Goal: Find specific page/section

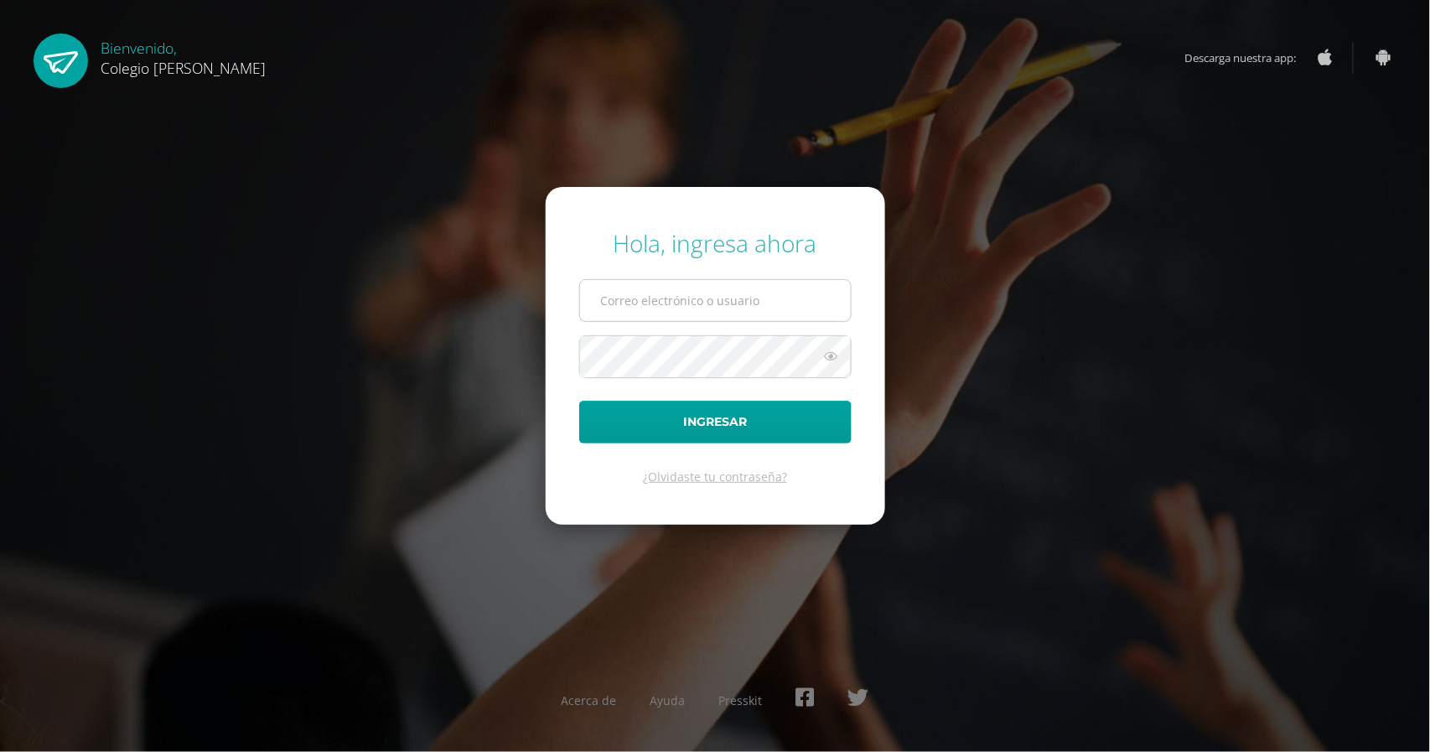
click at [709, 297] on input "text" at bounding box center [715, 300] width 271 height 41
type input "[PERSON_NAME][EMAIL_ADDRESS][DOMAIN_NAME]"
click at [579, 401] on button "Ingresar" at bounding box center [715, 422] width 272 height 43
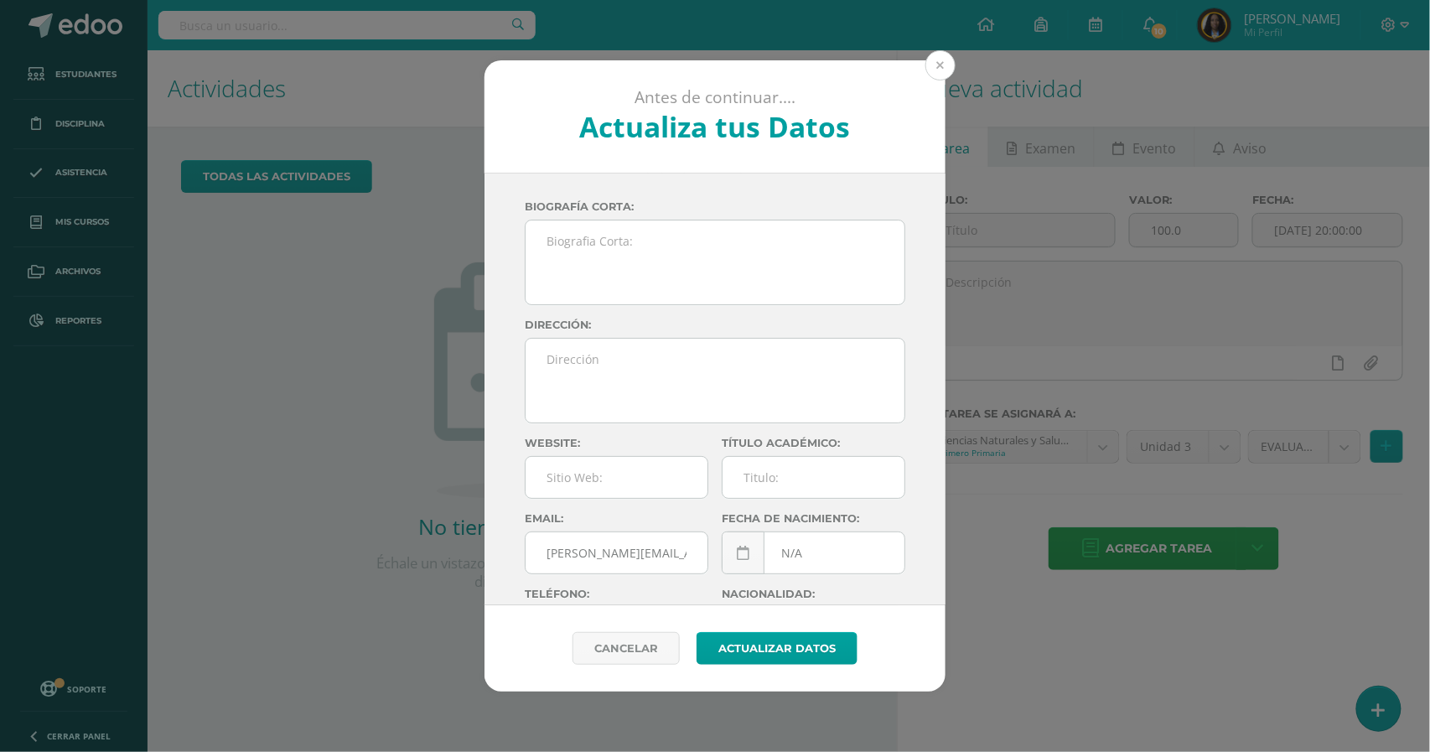
click at [942, 69] on button at bounding box center [940, 65] width 30 height 30
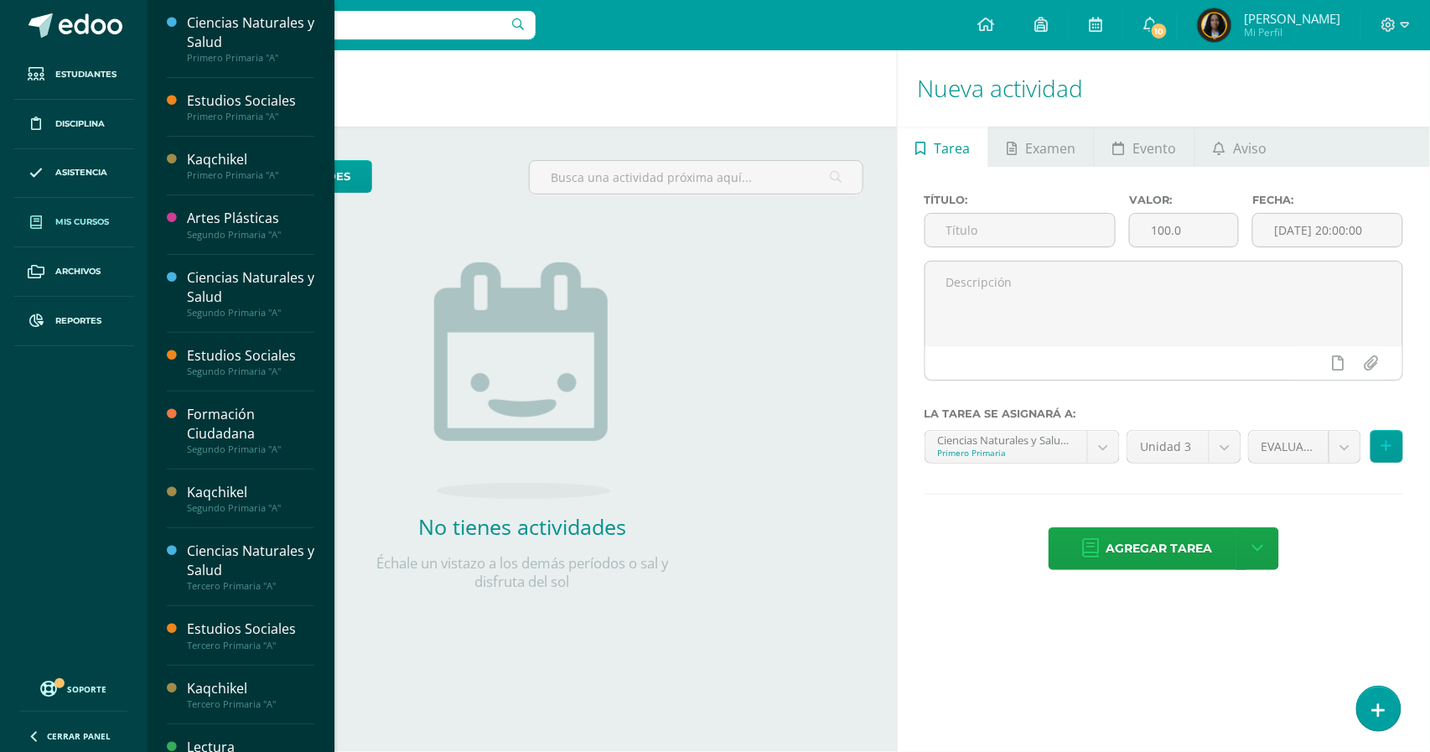
click at [48, 219] on span at bounding box center [36, 222] width 30 height 30
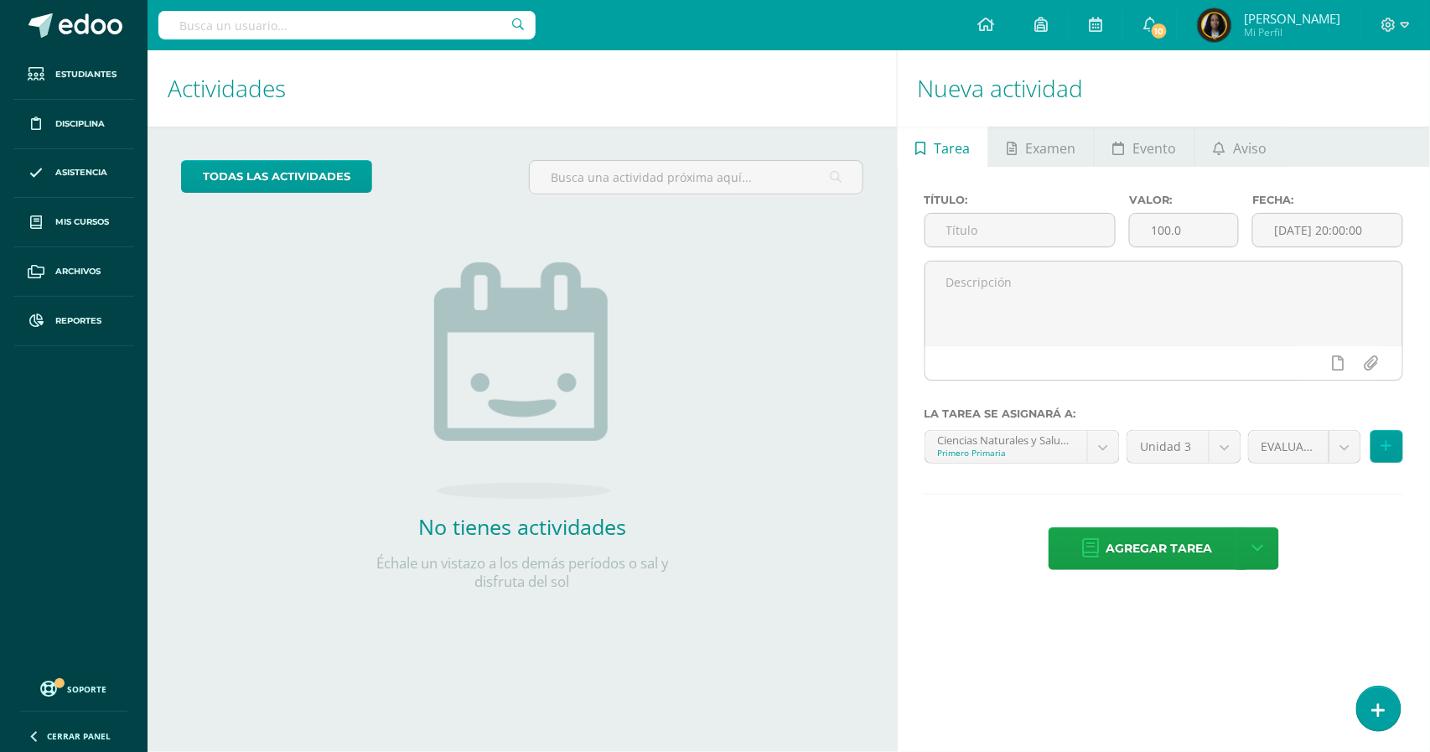
scroll to position [61, 0]
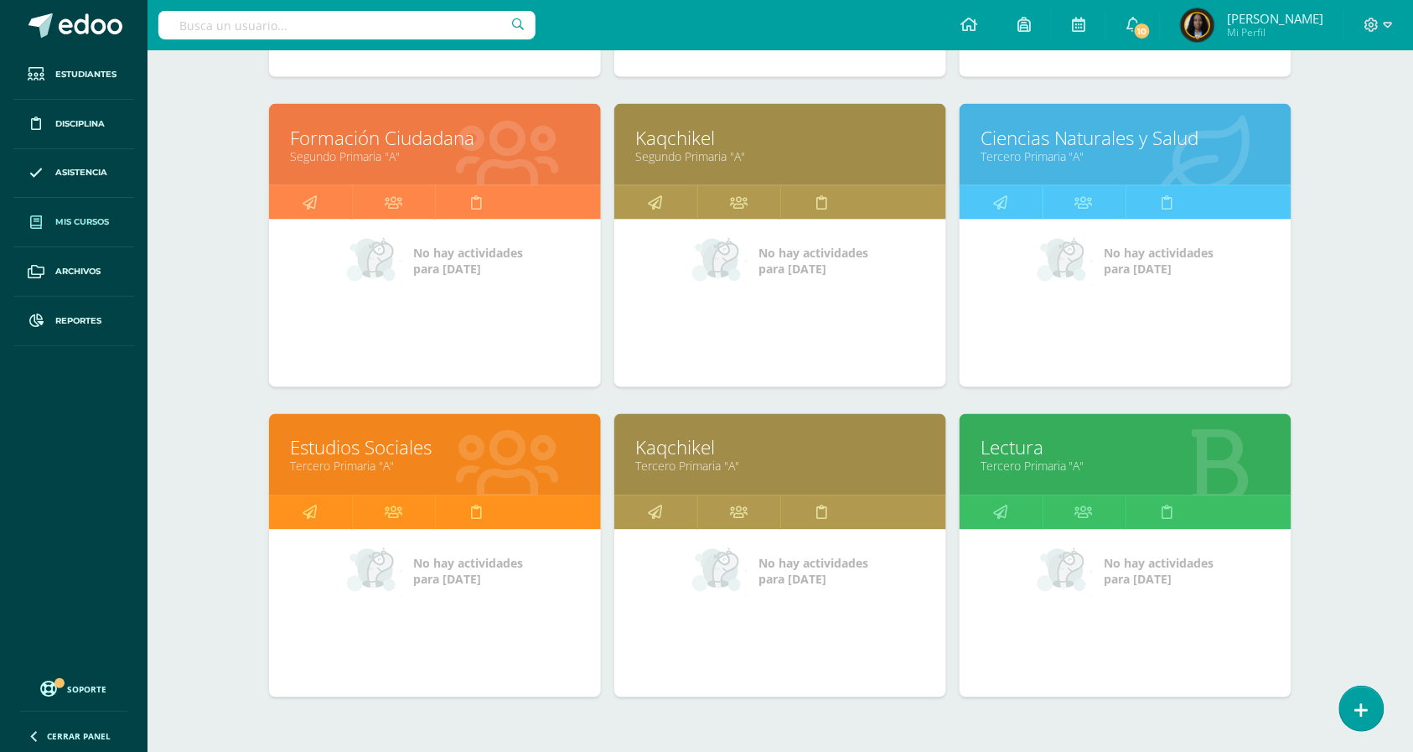
scroll to position [910, 0]
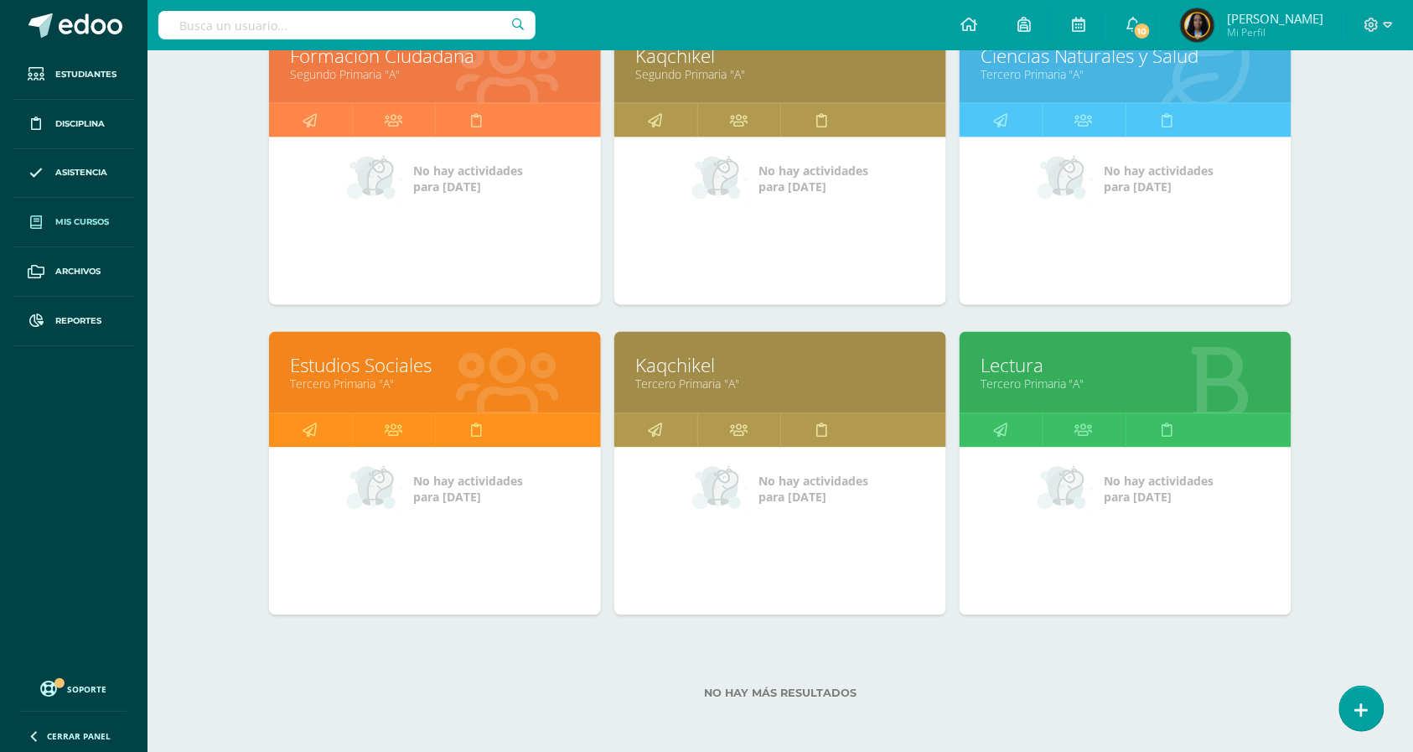
click at [379, 377] on link "Tercero Primaria "A"" at bounding box center [435, 384] width 290 height 16
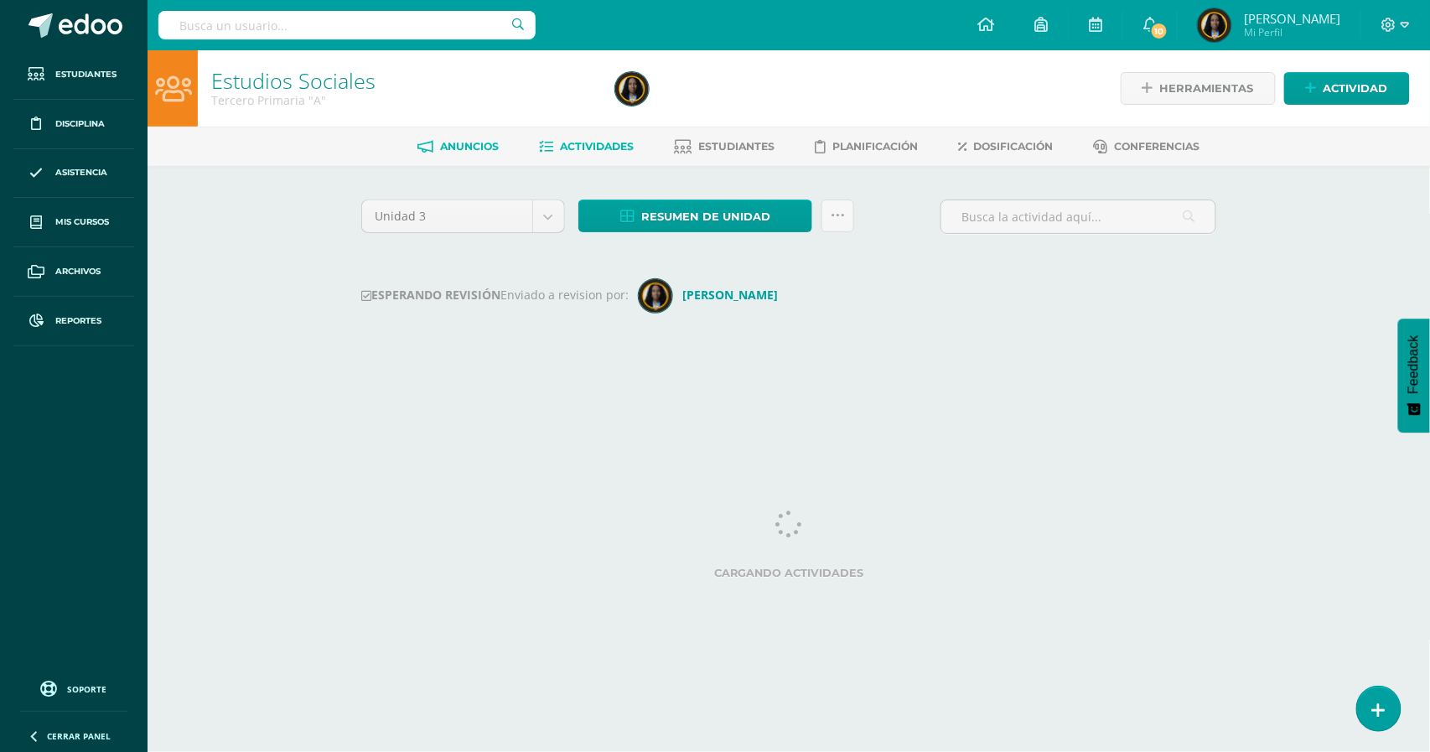
click at [460, 153] on link "Anuncios" at bounding box center [458, 146] width 81 height 27
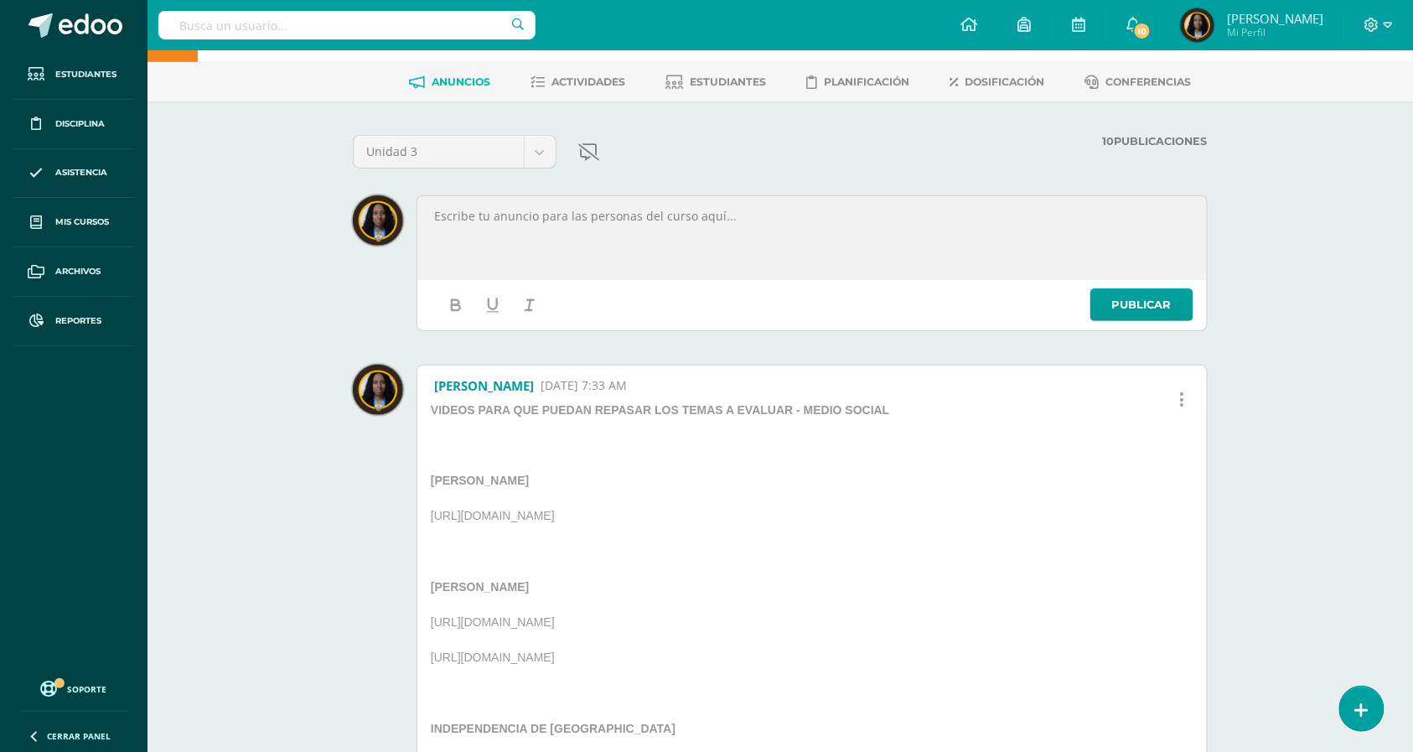
scroll to position [61, 0]
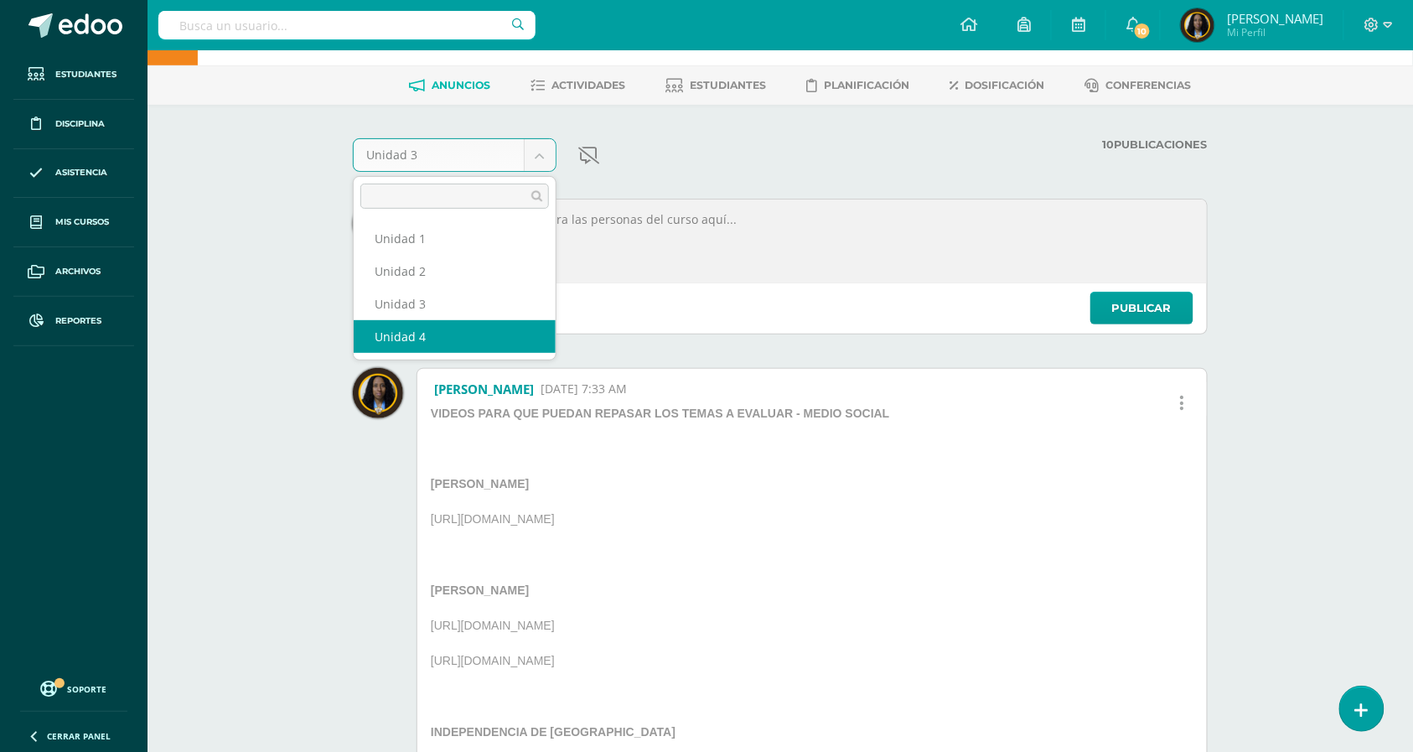
select select "Unidad 4"
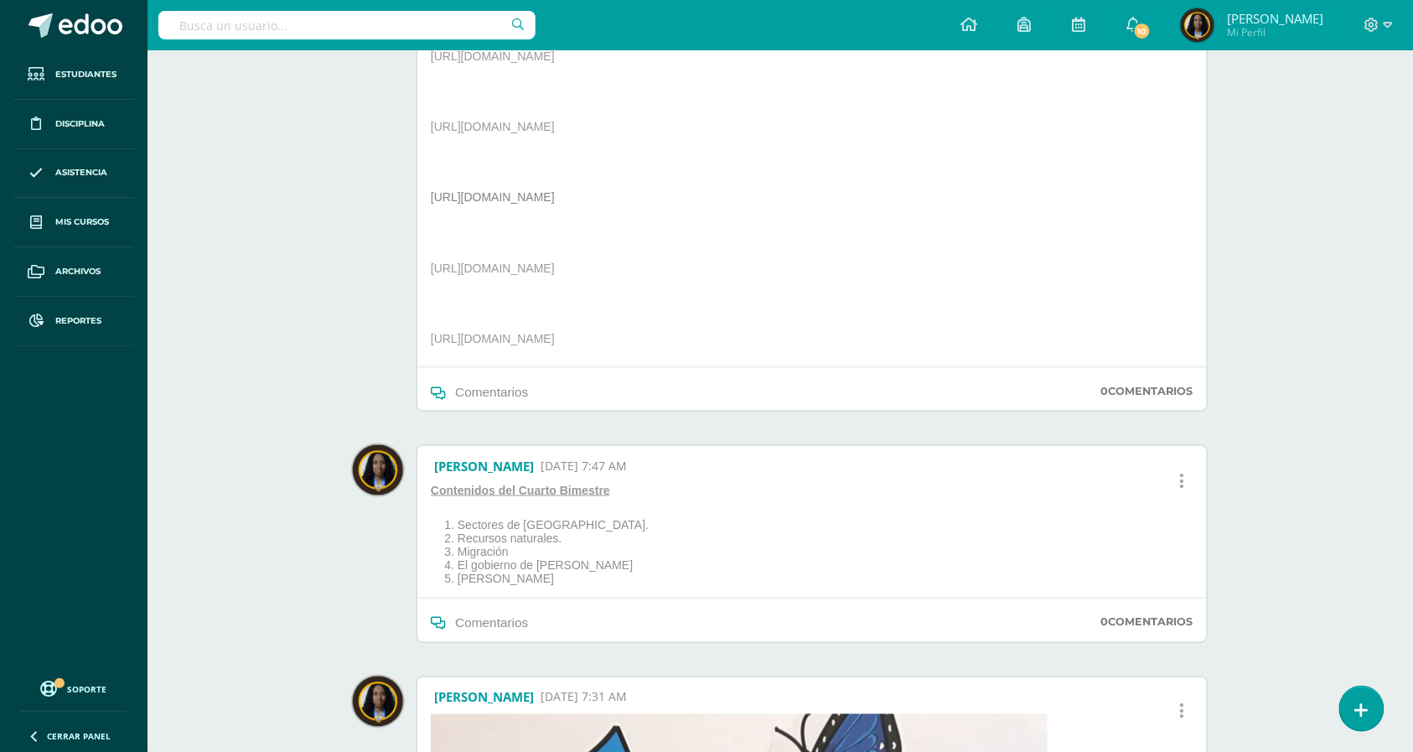
scroll to position [567, 0]
